Goal: Task Accomplishment & Management: Use online tool/utility

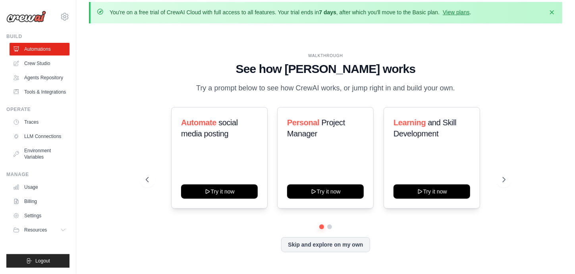
scroll to position [28, 0]
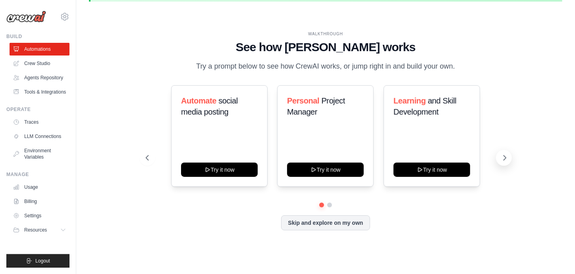
click at [503, 157] on icon at bounding box center [504, 158] width 8 height 8
click at [147, 154] on icon at bounding box center [146, 158] width 8 height 8
click at [501, 158] on icon at bounding box center [504, 158] width 8 height 8
click at [320, 225] on button "Skip and explore on my own" at bounding box center [325, 222] width 88 height 15
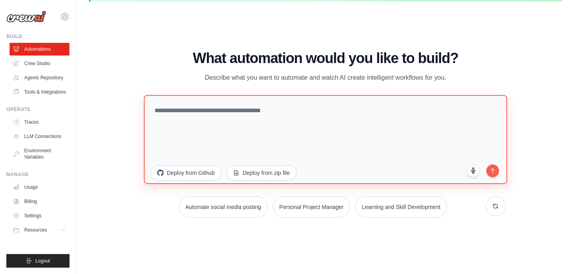
click at [234, 109] on textarea at bounding box center [325, 139] width 363 height 89
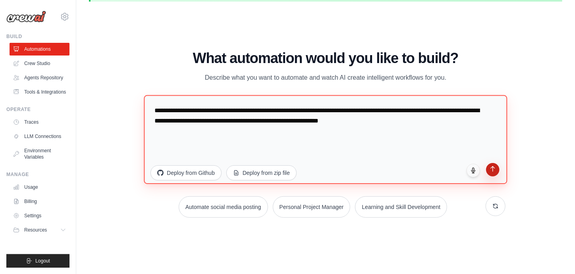
type textarea "**********"
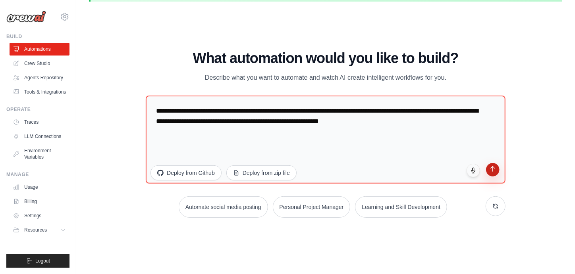
click at [492, 173] on button "submit" at bounding box center [492, 169] width 13 height 13
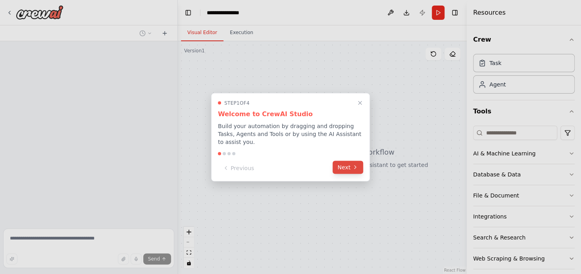
click at [341, 161] on button "Next" at bounding box center [348, 167] width 31 height 13
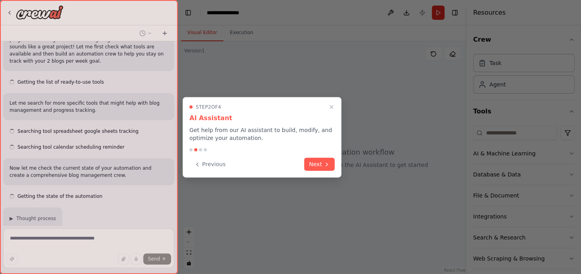
scroll to position [89, 0]
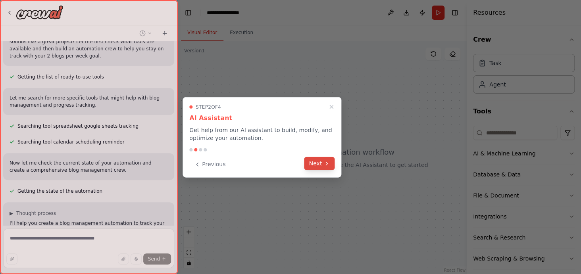
click at [318, 165] on button "Next" at bounding box center [319, 163] width 31 height 13
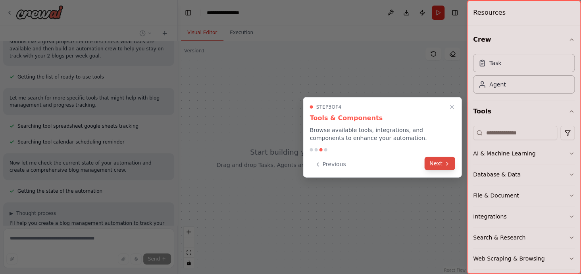
click at [446, 164] on icon at bounding box center [447, 163] width 6 height 6
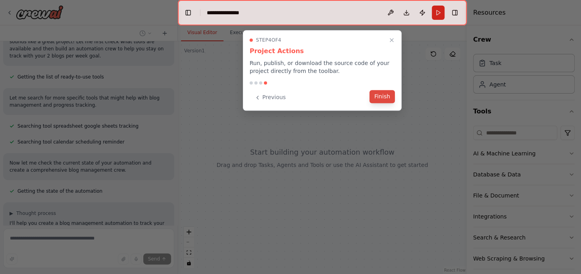
click at [377, 98] on button "Finish" at bounding box center [381, 96] width 25 height 13
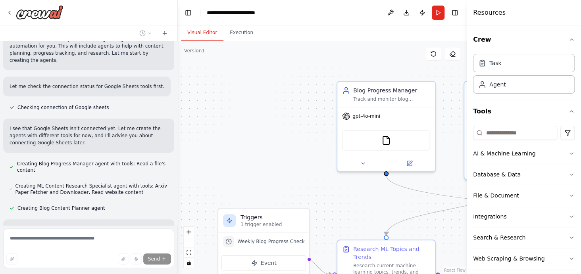
scroll to position [346, 0]
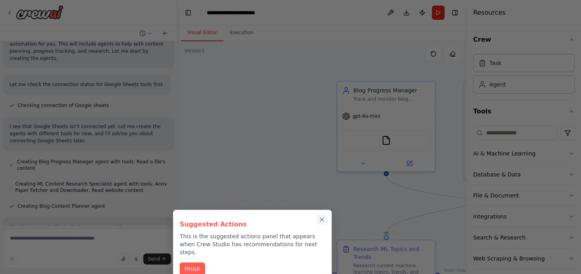
click at [322, 221] on icon "Close walkthrough" at bounding box center [321, 219] width 7 height 7
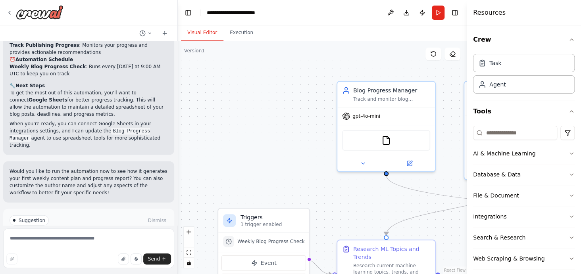
scroll to position [849, 0]
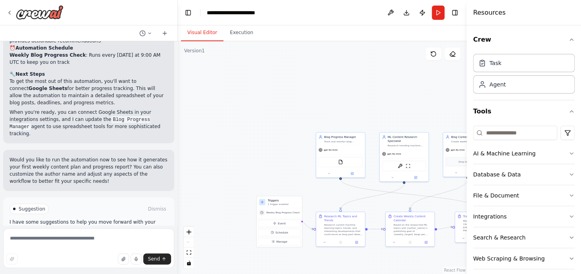
click at [404, 95] on div ".deletable-edge-delete-btn { width: 20px; height: 20px; border: 0px solid #ffff…" at bounding box center [322, 157] width 289 height 233
click at [435, 15] on button "Run" at bounding box center [438, 13] width 13 height 14
click at [568, 38] on div "Crew Task Agent Tools AI & Machine Learning Database & Data File & Document Int…" at bounding box center [524, 149] width 114 height 249
click at [570, 39] on icon "button" at bounding box center [571, 40] width 3 height 2
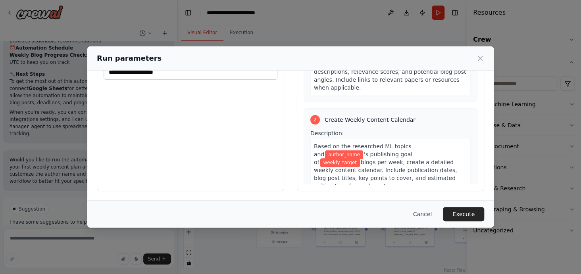
scroll to position [0, 0]
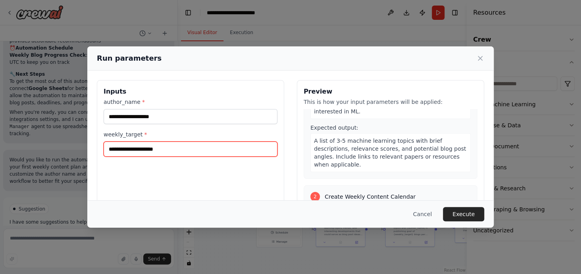
click at [185, 150] on input "weekly_target *" at bounding box center [191, 149] width 174 height 15
type input "*"
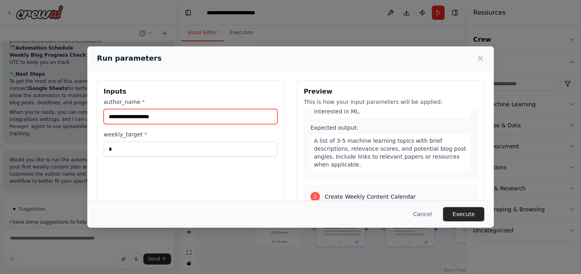
click at [174, 116] on input "author_name *" at bounding box center [191, 116] width 174 height 15
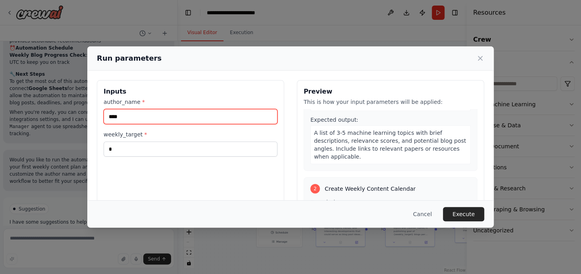
scroll to position [270, 0]
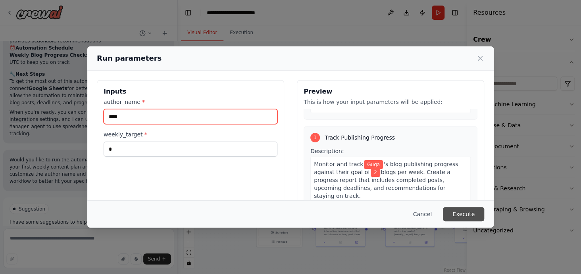
type input "****"
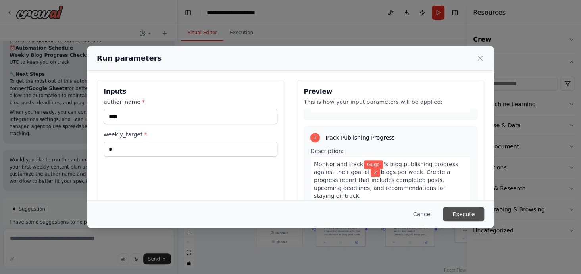
click at [471, 214] on button "Execute" at bounding box center [463, 214] width 41 height 14
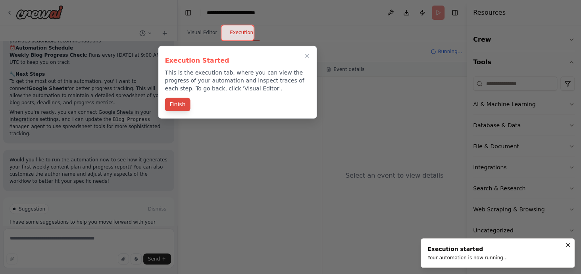
click at [175, 105] on button "Finish" at bounding box center [177, 104] width 25 height 13
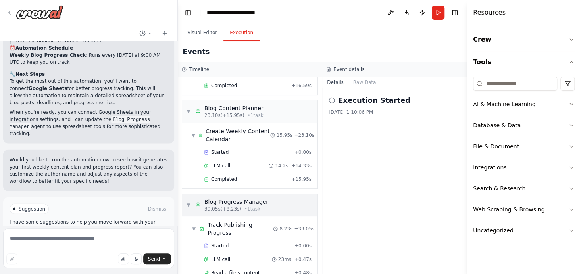
scroll to position [141, 0]
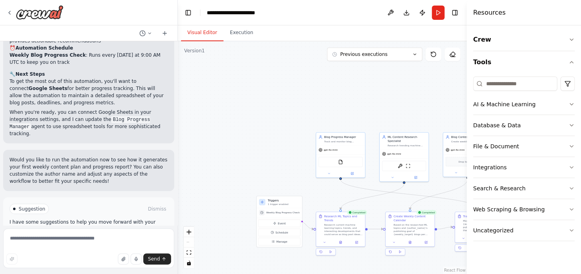
click at [209, 33] on button "Visual Editor" at bounding box center [202, 33] width 42 height 17
click at [190, 251] on icon "fit view" at bounding box center [189, 252] width 5 height 4
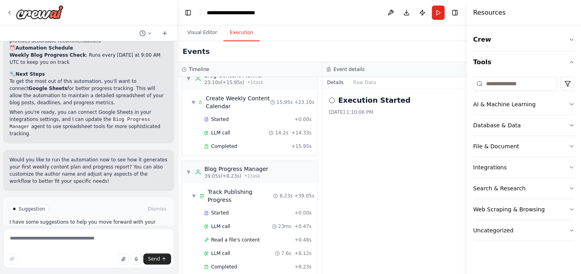
click at [233, 35] on button "Execution" at bounding box center [241, 33] width 36 height 17
click at [360, 82] on button "Raw Data" at bounding box center [364, 82] width 33 height 11
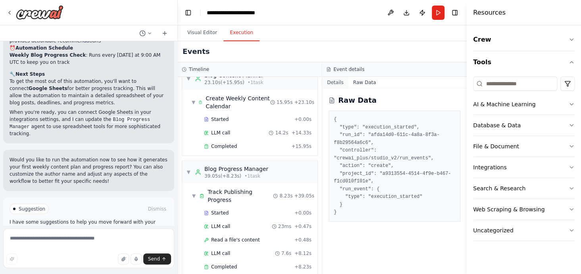
click at [333, 85] on button "Details" at bounding box center [335, 82] width 26 height 11
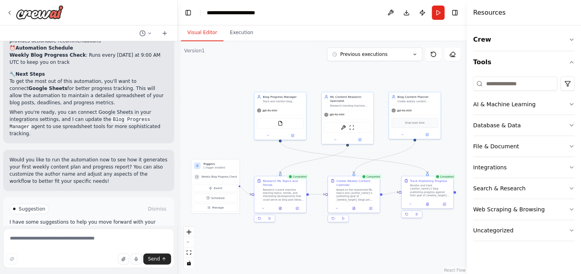
click at [206, 33] on button "Visual Editor" at bounding box center [202, 33] width 42 height 17
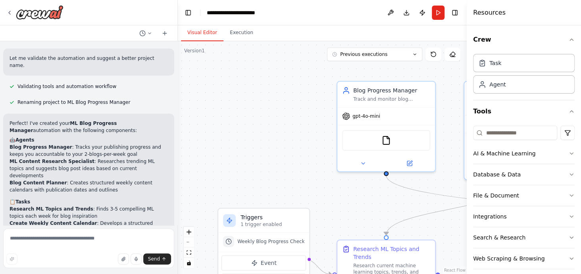
scroll to position [703, 0]
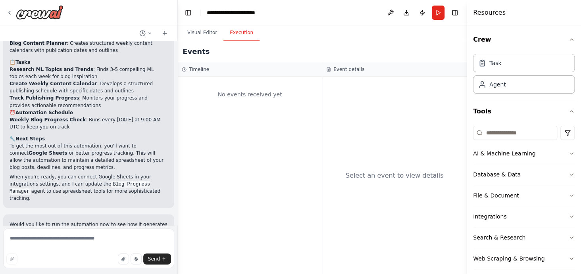
click at [248, 38] on button "Execution" at bounding box center [241, 33] width 36 height 17
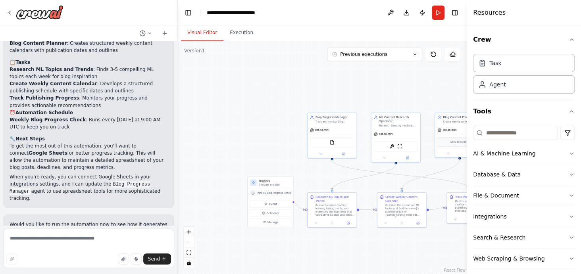
click at [204, 30] on button "Visual Editor" at bounding box center [202, 33] width 42 height 17
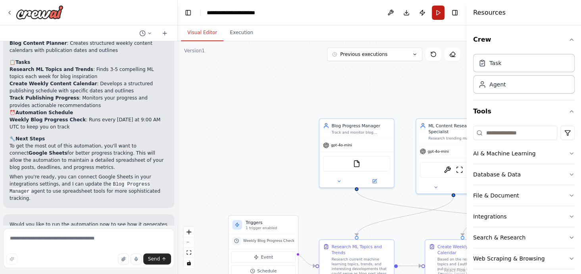
click at [435, 11] on button "Run" at bounding box center [438, 13] width 13 height 14
click at [435, 11] on header "**********" at bounding box center [322, 12] width 289 height 25
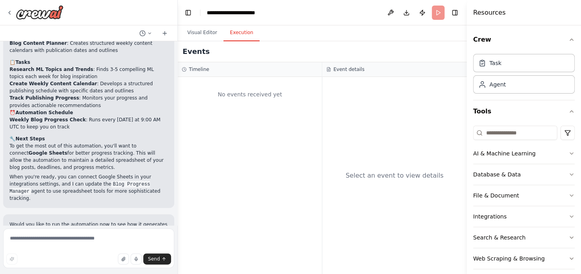
click at [242, 37] on button "Execution" at bounding box center [241, 33] width 36 height 17
click at [438, 13] on header "**********" at bounding box center [322, 12] width 289 height 25
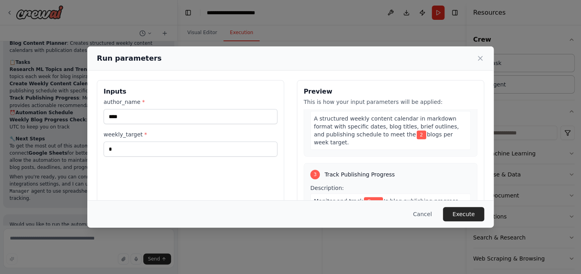
scroll to position [235, 0]
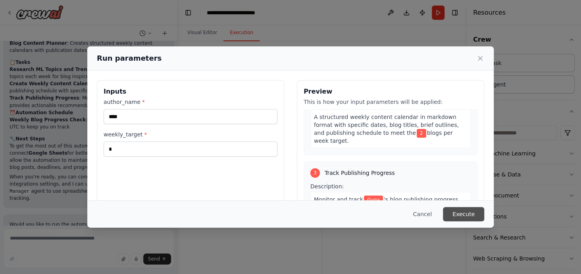
click at [464, 209] on button "Execute" at bounding box center [463, 214] width 41 height 14
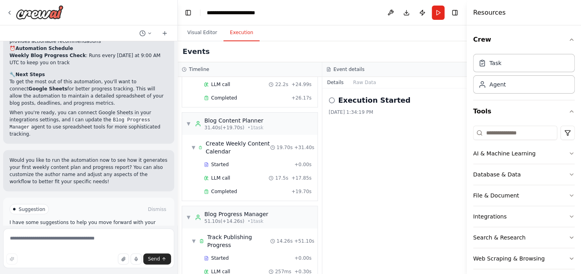
scroll to position [148, 0]
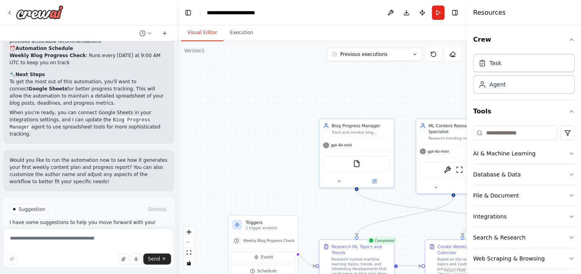
click at [200, 38] on button "Visual Editor" at bounding box center [202, 33] width 42 height 17
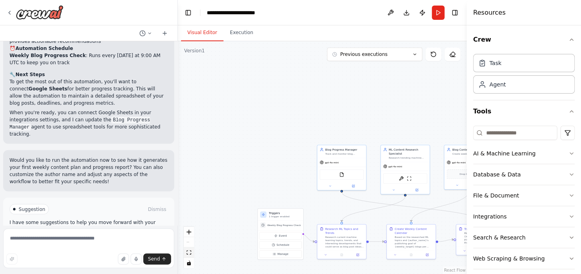
click at [186, 252] on button "fit view" at bounding box center [189, 253] width 10 height 10
